Goal: Information Seeking & Learning: Learn about a topic

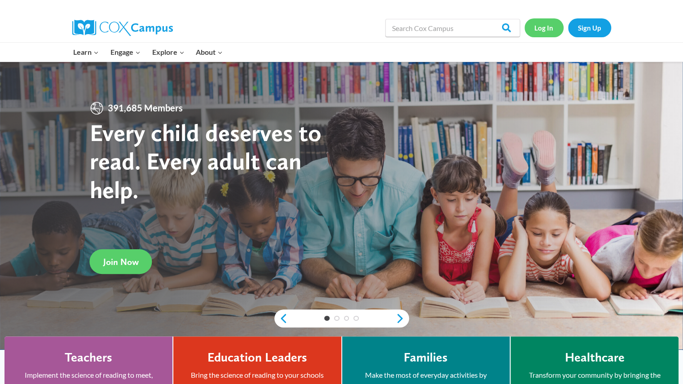
click at [552, 24] on link "Log In" at bounding box center [543, 27] width 39 height 18
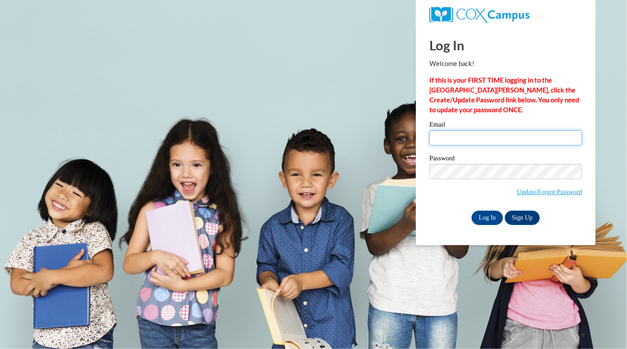
click at [461, 141] on input "Email" at bounding box center [505, 137] width 153 height 15
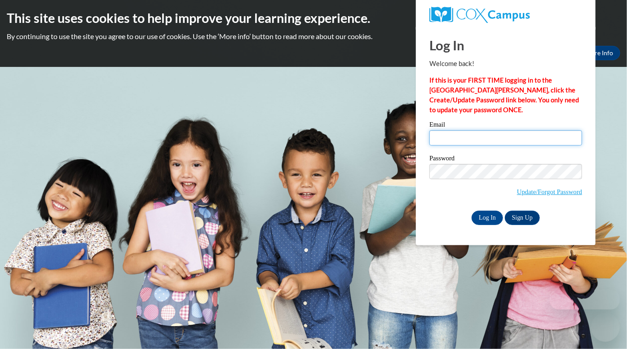
type input "hansonheather@aasd.k12.wi.us"
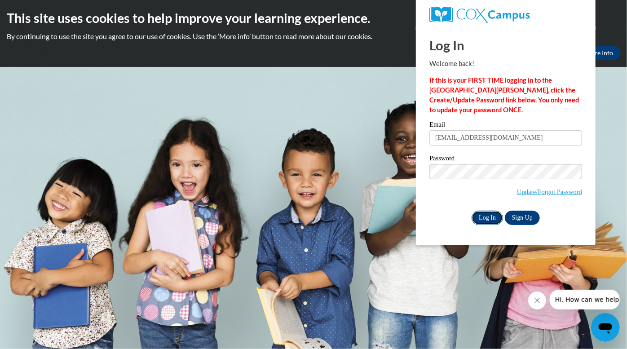
click at [493, 222] on input "Log In" at bounding box center [486, 218] width 31 height 14
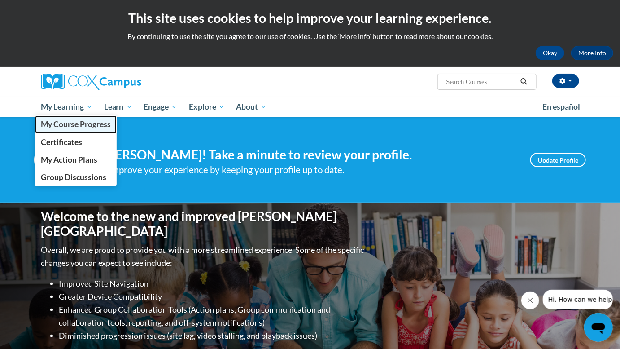
click at [60, 127] on span "My Course Progress" at bounding box center [76, 123] width 70 height 9
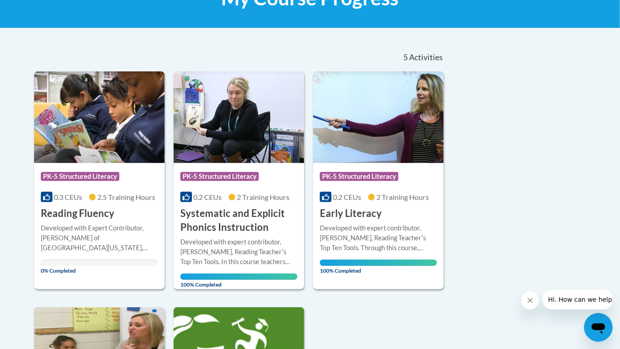
scroll to position [148, 0]
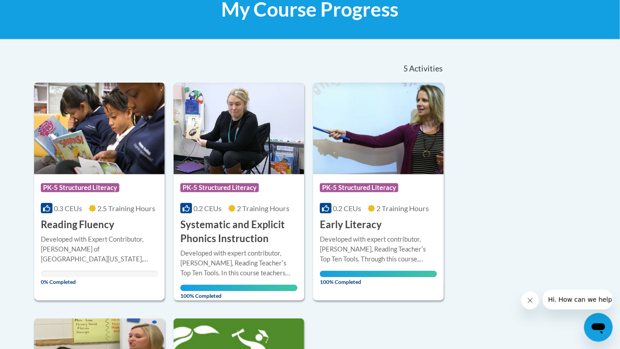
click at [74, 212] on span "0.3 CEUs" at bounding box center [68, 208] width 28 height 9
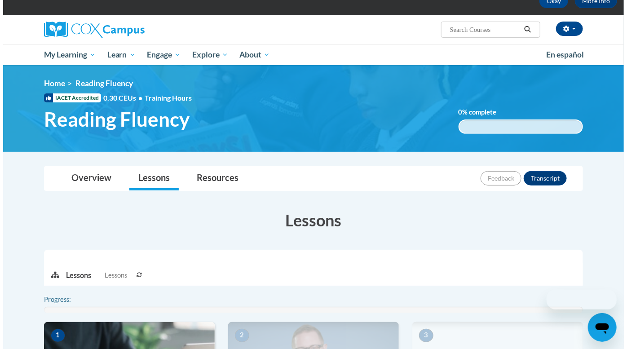
scroll to position [204, 0]
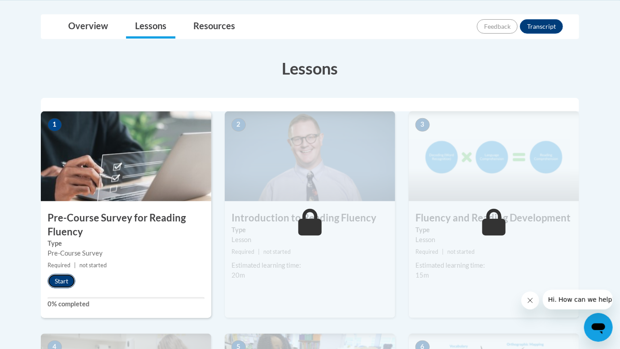
click at [61, 278] on button "Start" at bounding box center [62, 281] width 28 height 14
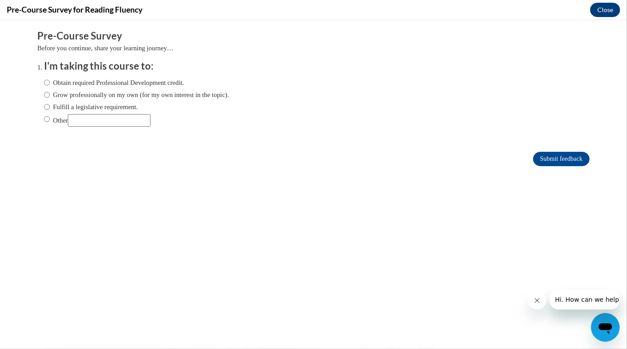
scroll to position [0, 0]
click at [83, 102] on label "Fulfill a legislative requirement." at bounding box center [91, 106] width 94 height 10
click at [50, 102] on input "Fulfill a legislative requirement." at bounding box center [47, 106] width 6 height 10
radio input "true"
click at [563, 162] on input "Submit feedback" at bounding box center [561, 158] width 57 height 14
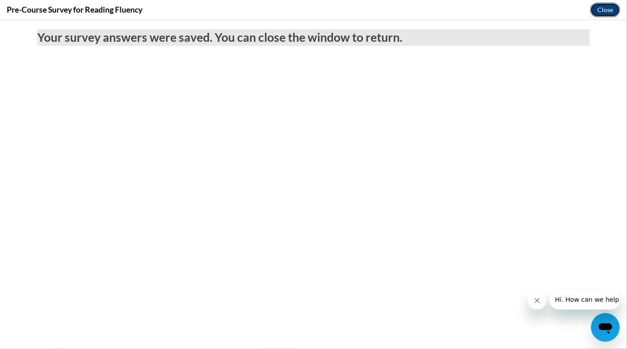
click at [610, 6] on button "Close" at bounding box center [605, 10] width 30 height 14
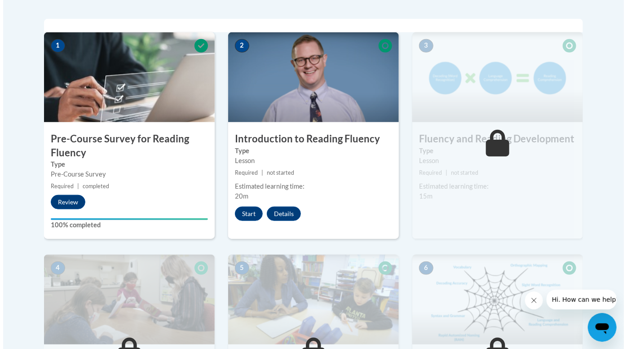
scroll to position [285, 0]
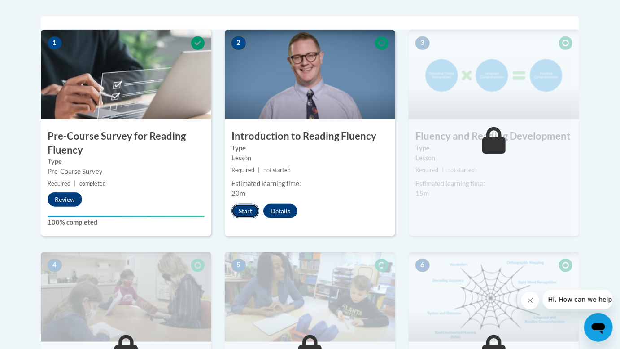
click at [253, 209] on button "Start" at bounding box center [246, 211] width 28 height 14
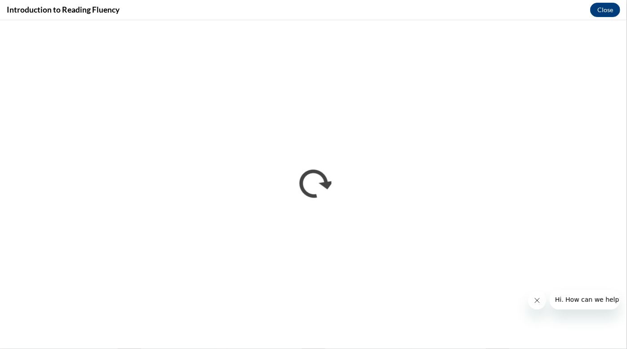
scroll to position [0, 0]
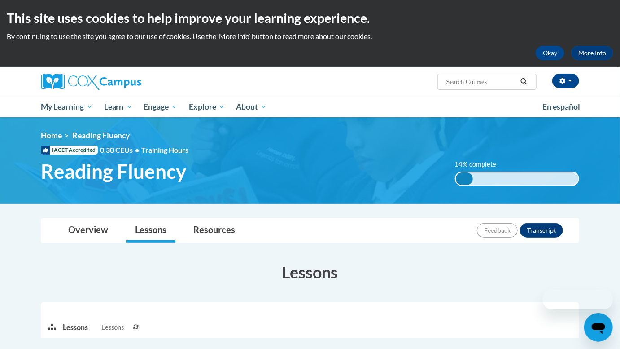
scroll to position [285, 0]
